Goal: Navigation & Orientation: Find specific page/section

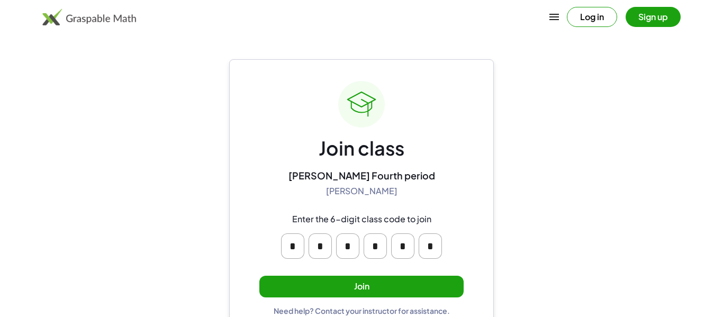
scroll to position [20, 0]
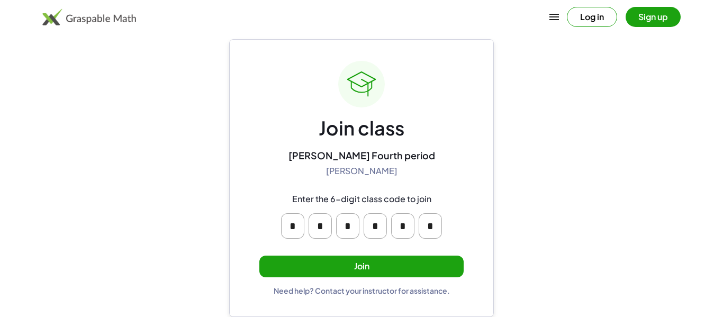
click at [349, 273] on button "Join" at bounding box center [361, 267] width 204 height 22
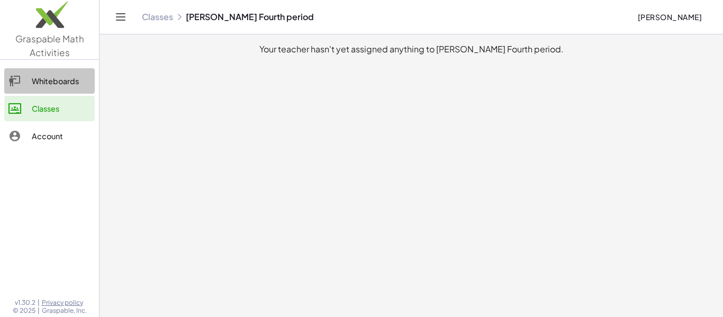
click at [47, 89] on link "Whiteboards" at bounding box center [49, 80] width 90 height 25
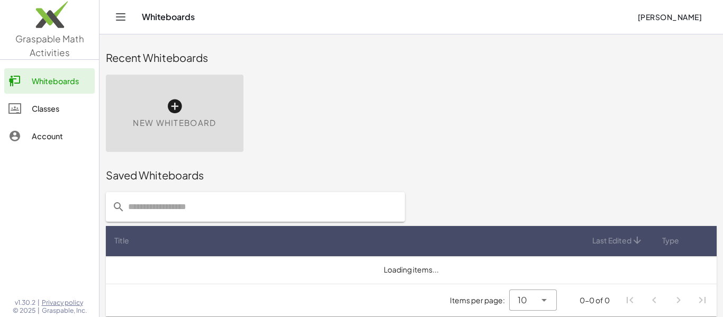
click at [43, 116] on link "Classes" at bounding box center [49, 108] width 90 height 25
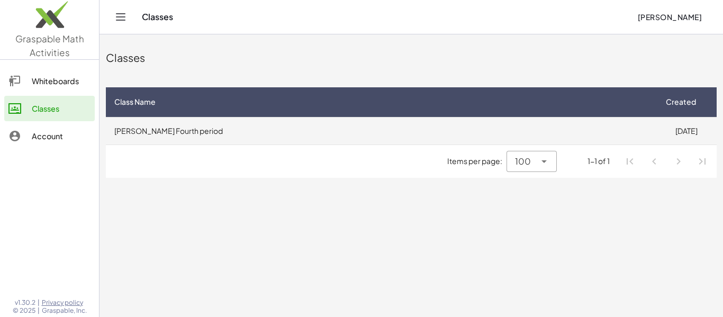
click at [506, 135] on td "[PERSON_NAME] Fourth period" at bounding box center [381, 131] width 550 height 28
